Goal: Transaction & Acquisition: Purchase product/service

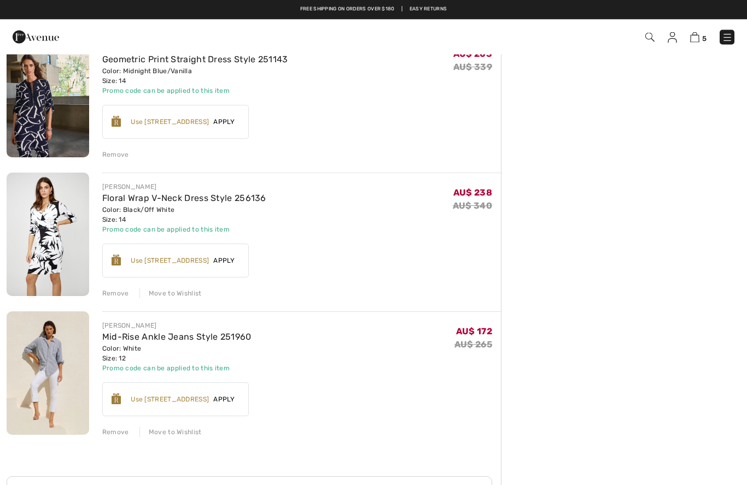
scroll to position [384, 0]
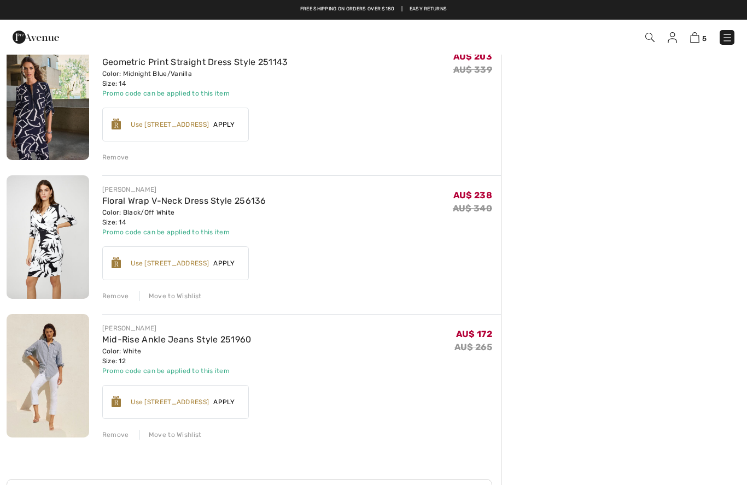
click at [119, 159] on div "Remove" at bounding box center [115, 157] width 27 height 10
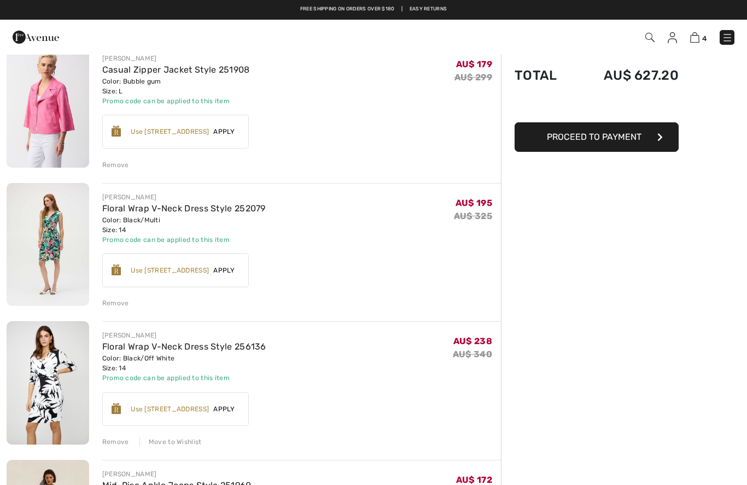
scroll to position [98, 0]
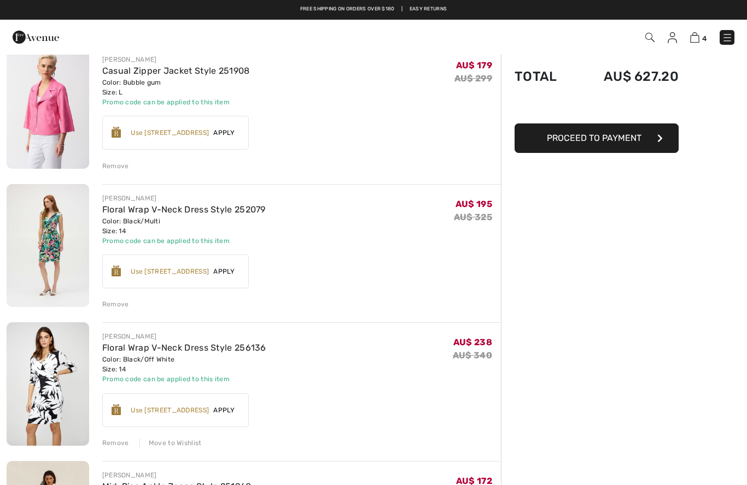
click at [115, 173] on div "JOSEPH RIBKOFF Casual Zipper Jacket Style 251908 Color: Bubble gum Size: L Fina…" at bounding box center [254, 431] width 494 height 772
click at [112, 162] on div "Remove" at bounding box center [115, 166] width 27 height 10
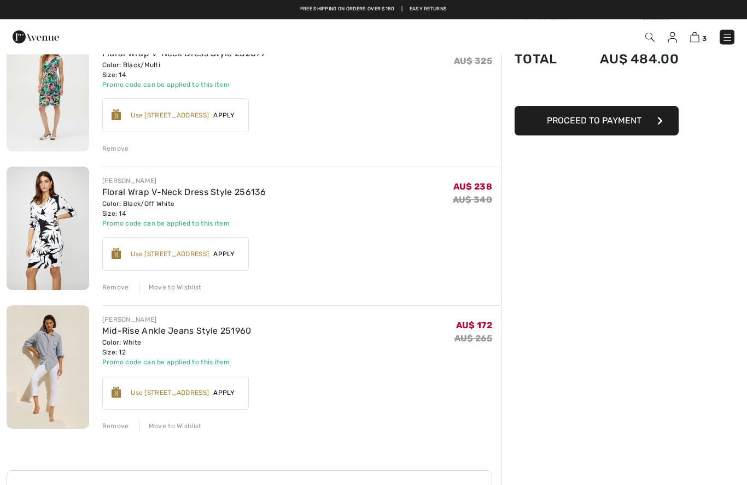
scroll to position [113, 0]
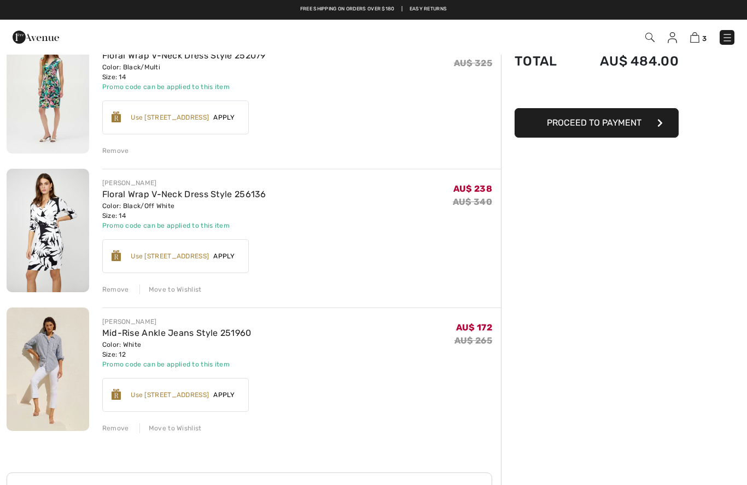
click at [178, 433] on div "JOSEPH RIBKOFF Floral Wrap V-Neck Dress Style 252079 Color: Black/Multi Size: 1…" at bounding box center [254, 347] width 494 height 634
click at [176, 441] on div "JOSEPH RIBKOFF Floral Wrap V-Neck Dress Style 252079 Color: Black/Multi Size: 1…" at bounding box center [254, 347] width 494 height 634
click at [186, 420] on div "JOSEPH RIBKOFF Mid-Rise Ankle Jeans Style 251960 Color: White Size: 12 Final Sa…" at bounding box center [301, 371] width 398 height 126
click at [170, 434] on div "JOSEPH RIBKOFF Floral Wrap V-Neck Dress Style 252079 Color: Black/Multi Size: 1…" at bounding box center [254, 347] width 494 height 634
click at [172, 433] on div "Move to Wishlist" at bounding box center [170, 429] width 62 height 10
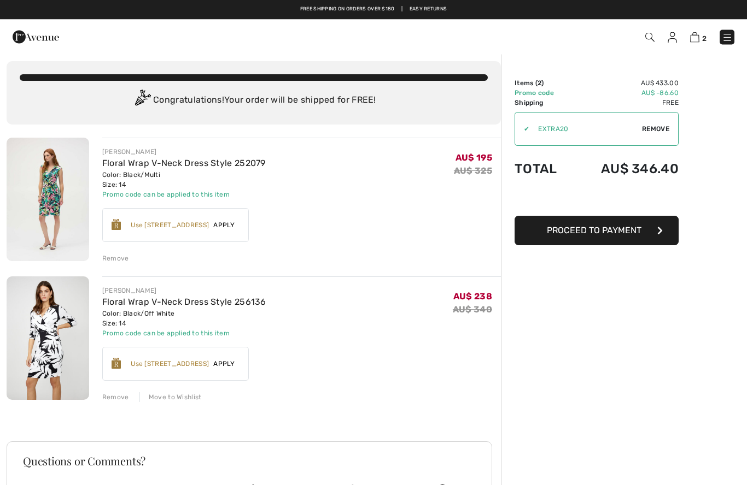
scroll to position [0, 0]
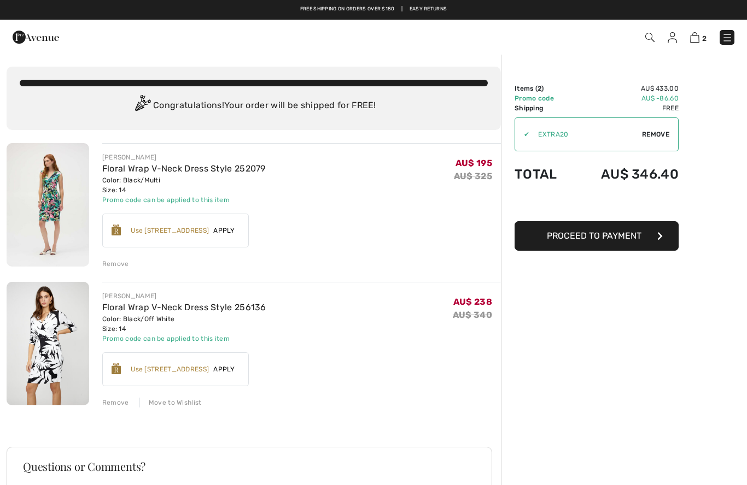
click at [727, 71] on div "Order Summary Details Items ( 2 ) AU$ 433.00 Promo code AU$ -86.60 Shipping Fre…" at bounding box center [624, 346] width 246 height 585
click at [115, 266] on div "Remove" at bounding box center [115, 264] width 27 height 10
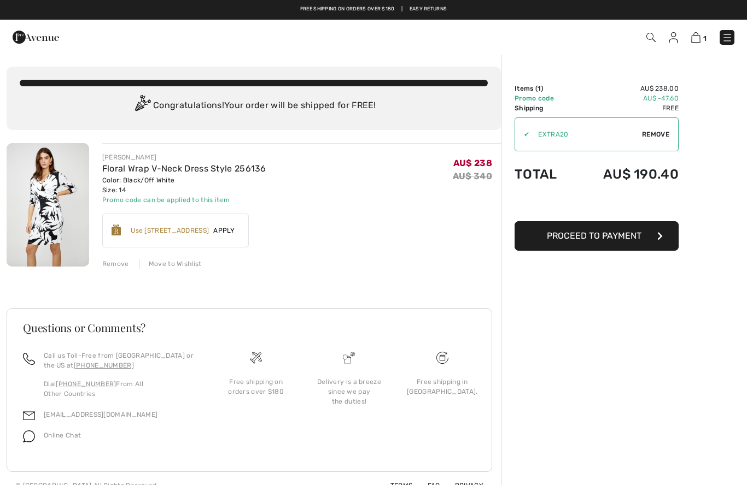
click at [616, 235] on span "Proceed to Payment" at bounding box center [594, 236] width 95 height 10
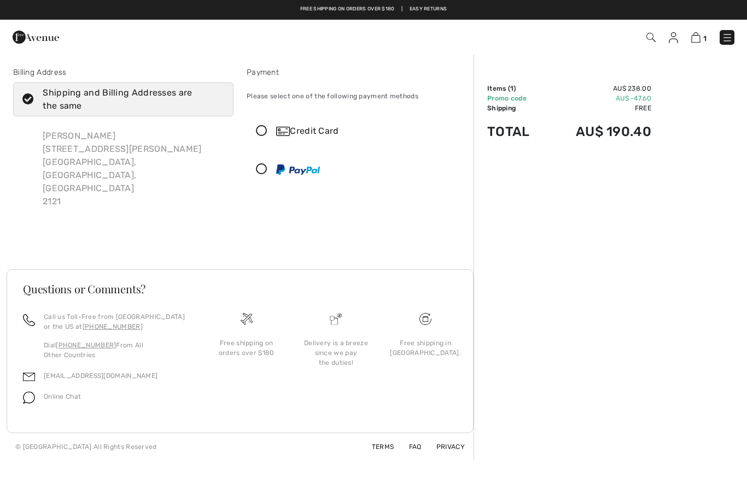
click at [265, 134] on icon at bounding box center [261, 131] width 29 height 11
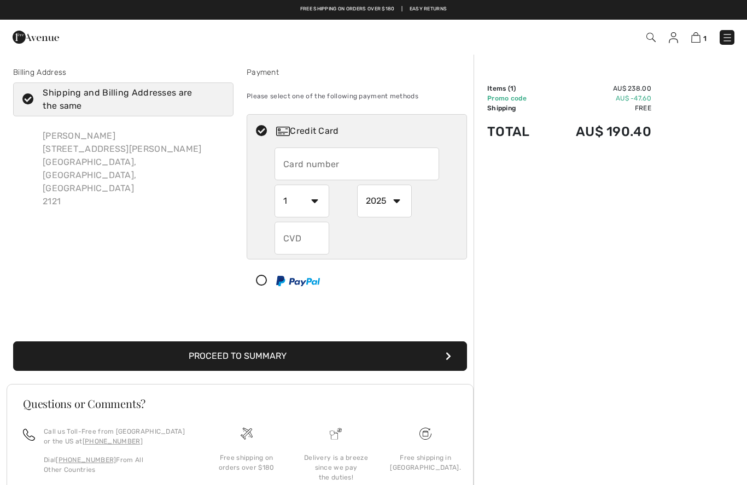
click at [326, 169] on input "text" at bounding box center [356, 164] width 165 height 33
type input "[CREDIT_CARD_NUMBER]"
select select "8"
select select "2026"
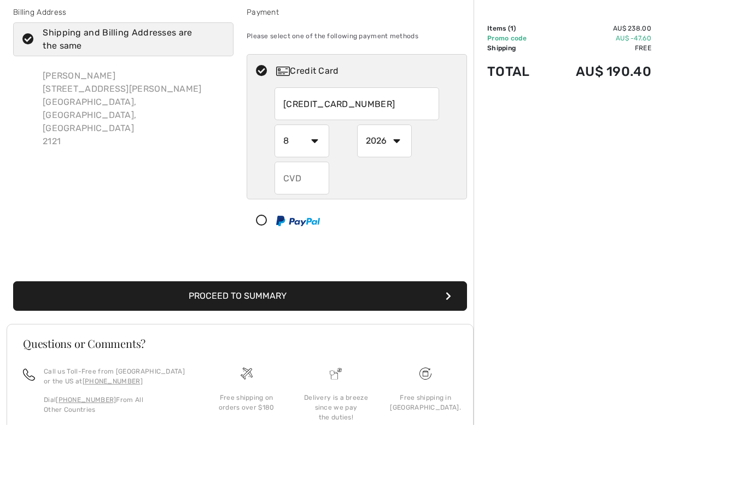
click at [299, 222] on input "text" at bounding box center [301, 238] width 55 height 33
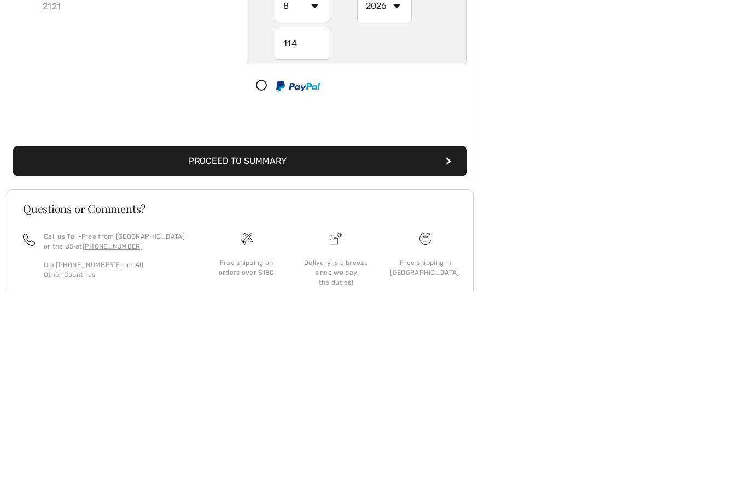
type input "114"
click at [190, 342] on button "Proceed to Summary" at bounding box center [240, 357] width 454 height 30
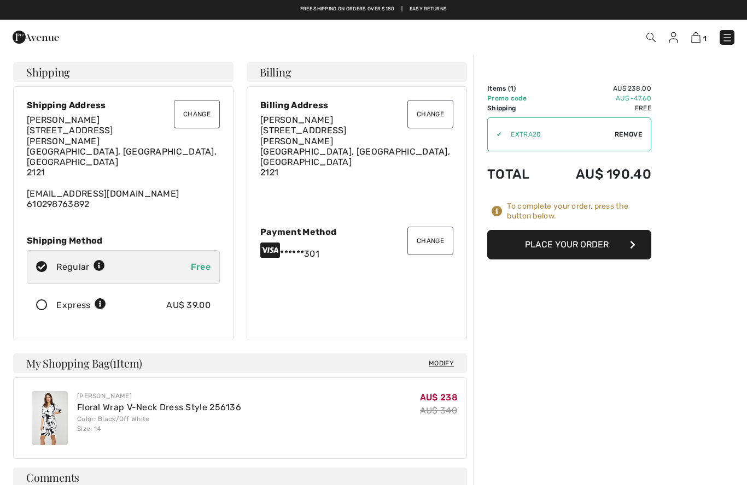
click at [589, 243] on button "Place Your Order" at bounding box center [569, 245] width 164 height 30
